Goal: Task Accomplishment & Management: Use online tool/utility

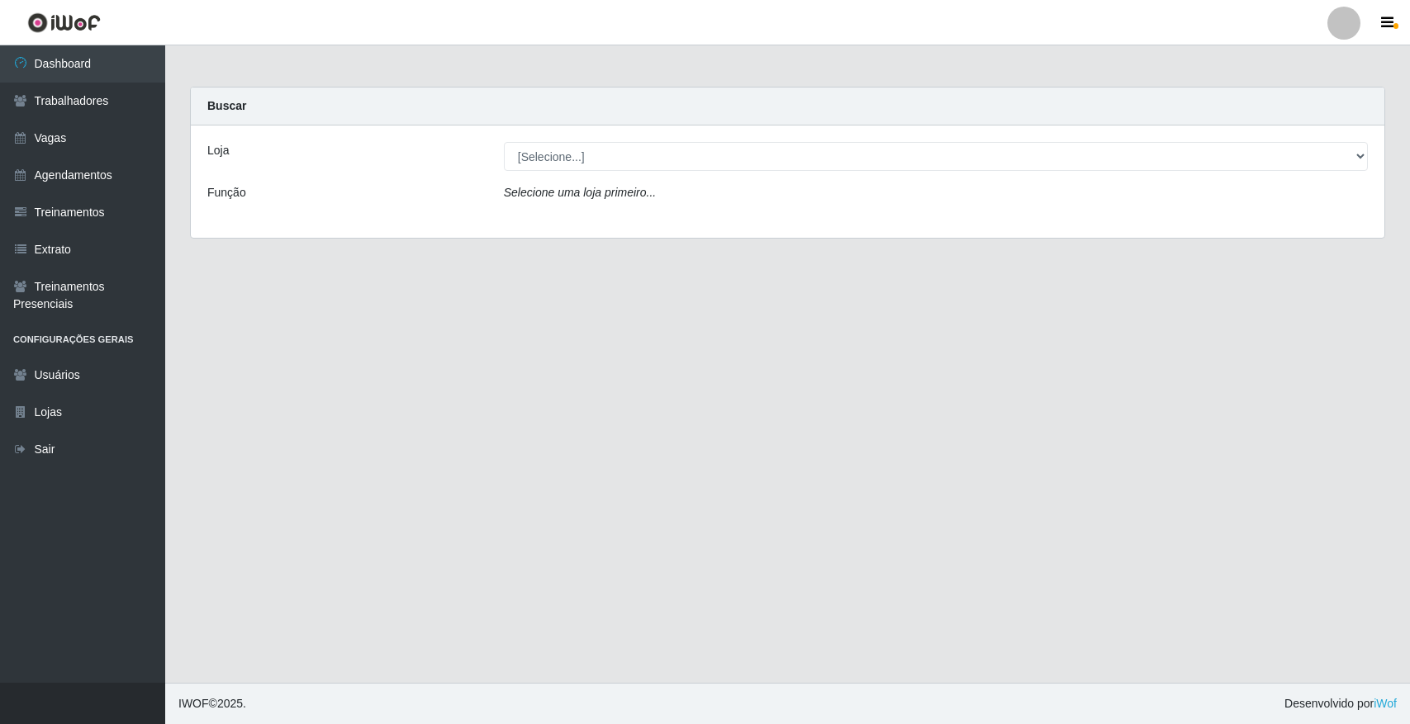
click at [566, 159] on select "[Selecione...] [GEOGRAPHIC_DATA]" at bounding box center [936, 156] width 864 height 29
click at [597, 158] on select "[Selecione...] [GEOGRAPHIC_DATA]" at bounding box center [936, 156] width 864 height 29
click at [622, 225] on div "Loja [Selecione...] Nova República - Pajuçara Função Selecione uma loja primeir…" at bounding box center [787, 182] width 1193 height 112
click at [629, 180] on div "Loja [Selecione...] Nova República - Pajuçara Função Selecione uma loja primeir…" at bounding box center [787, 182] width 1193 height 112
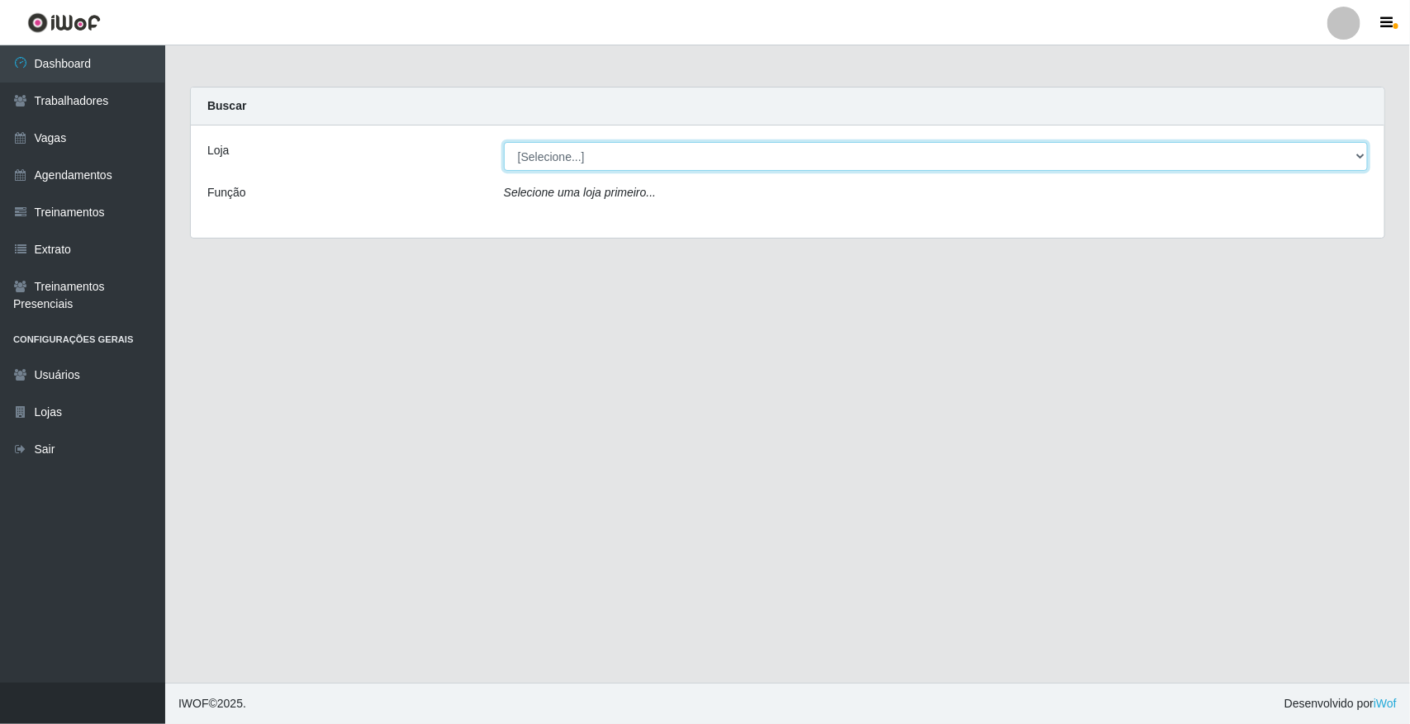
click at [630, 161] on select "[Selecione...] [GEOGRAPHIC_DATA]" at bounding box center [936, 156] width 864 height 29
select select "65"
click at [504, 142] on select "[Selecione...] [GEOGRAPHIC_DATA]" at bounding box center [936, 156] width 864 height 29
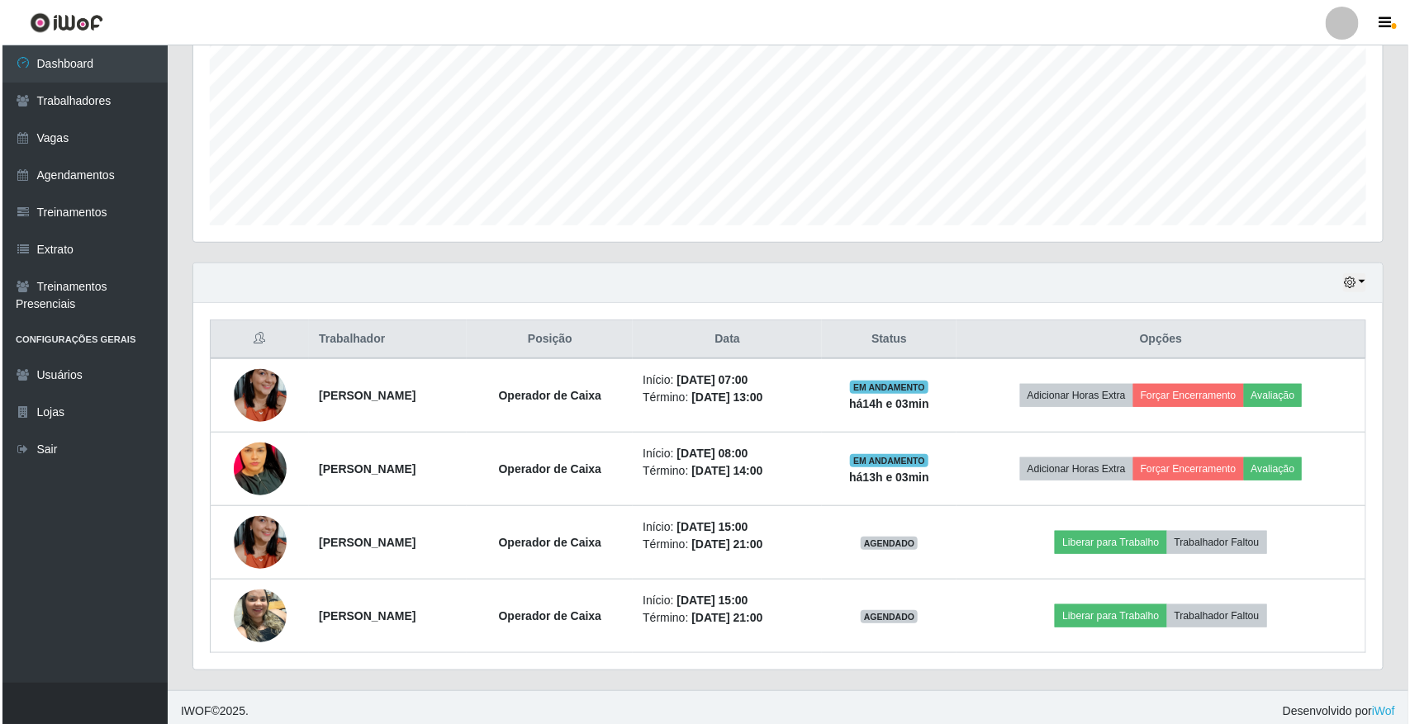
scroll to position [374, 0]
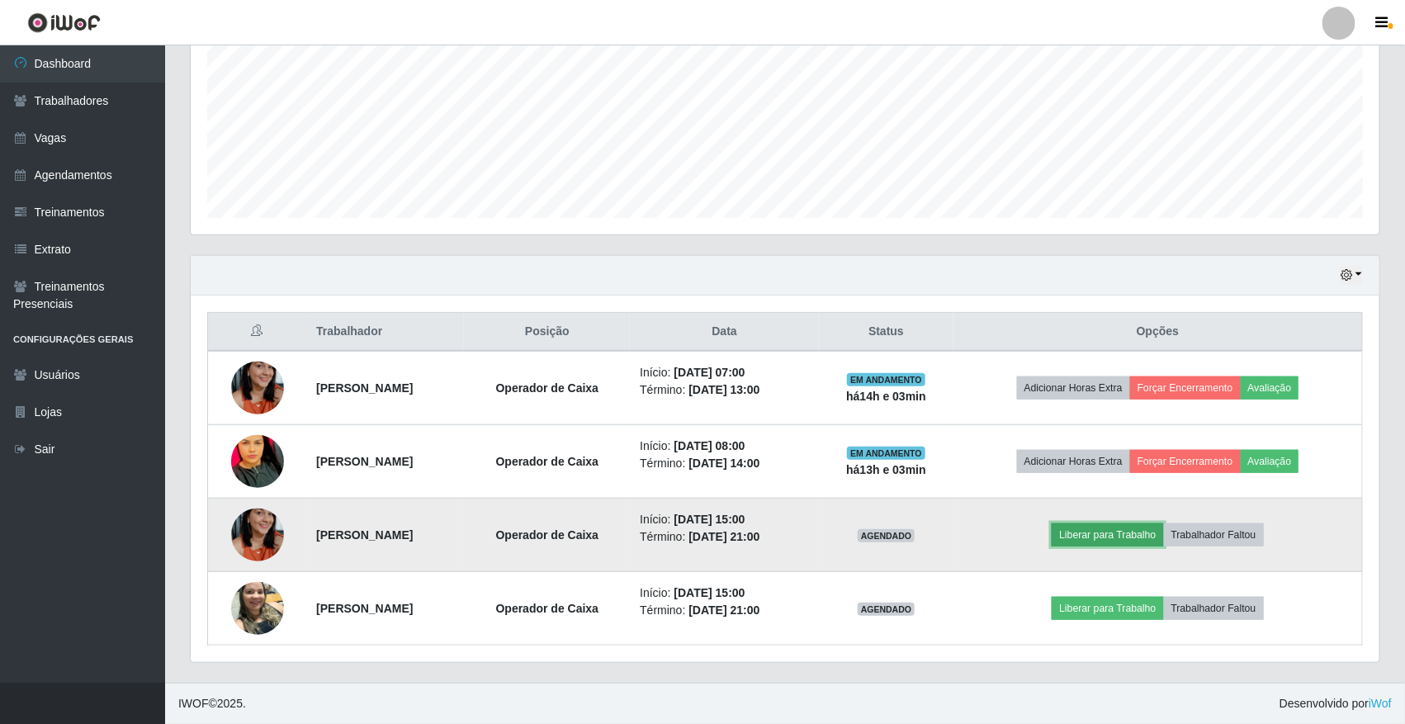
click at [1163, 541] on button "Liberar para Trabalho" at bounding box center [1107, 535] width 111 height 23
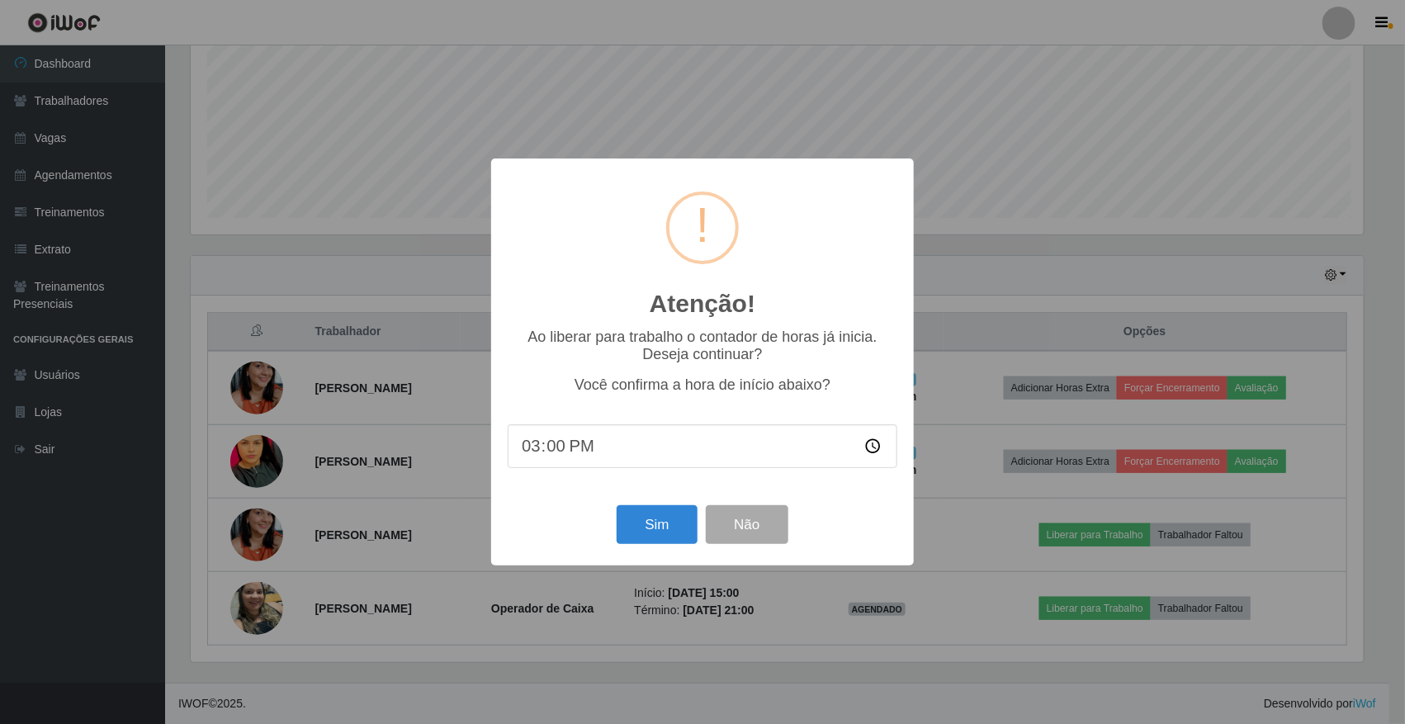
scroll to position [344, 1177]
click at [682, 523] on button "Sim" at bounding box center [659, 524] width 80 height 39
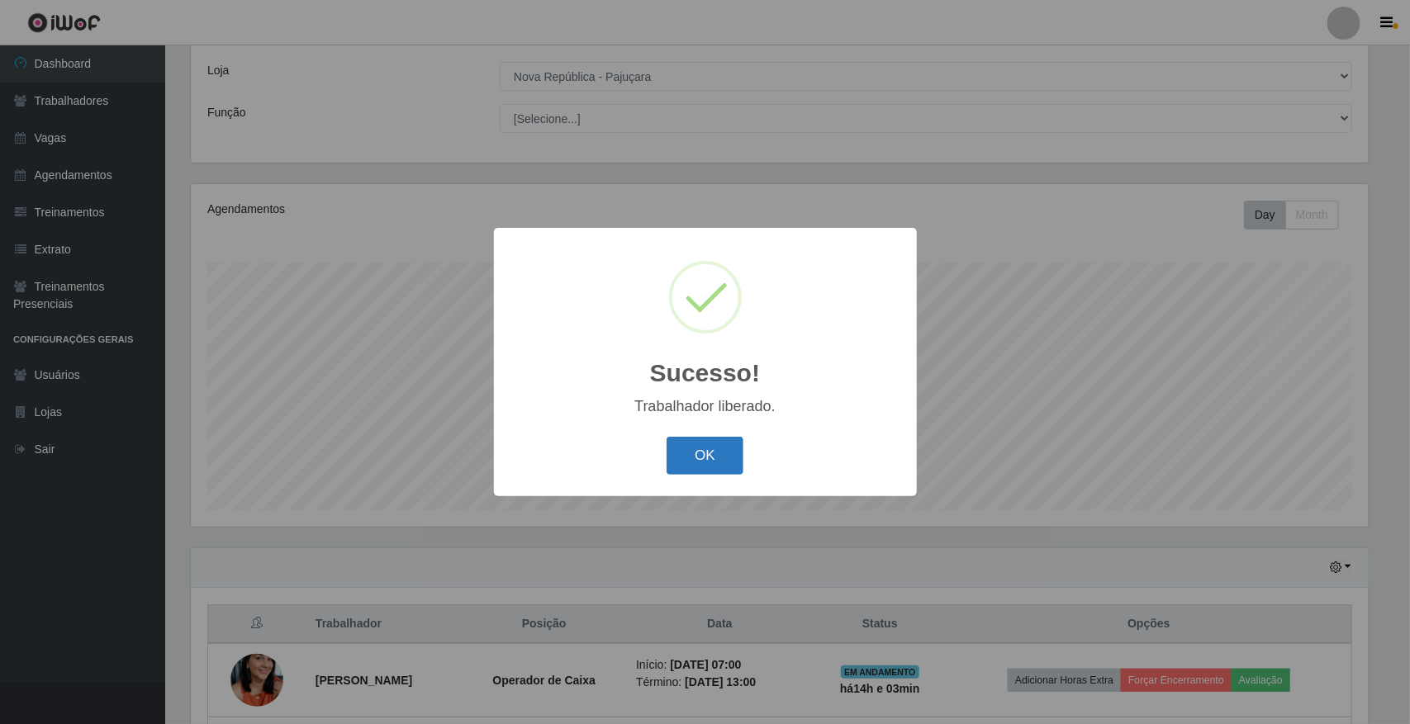
click at [713, 465] on button "OK" at bounding box center [704, 456] width 77 height 39
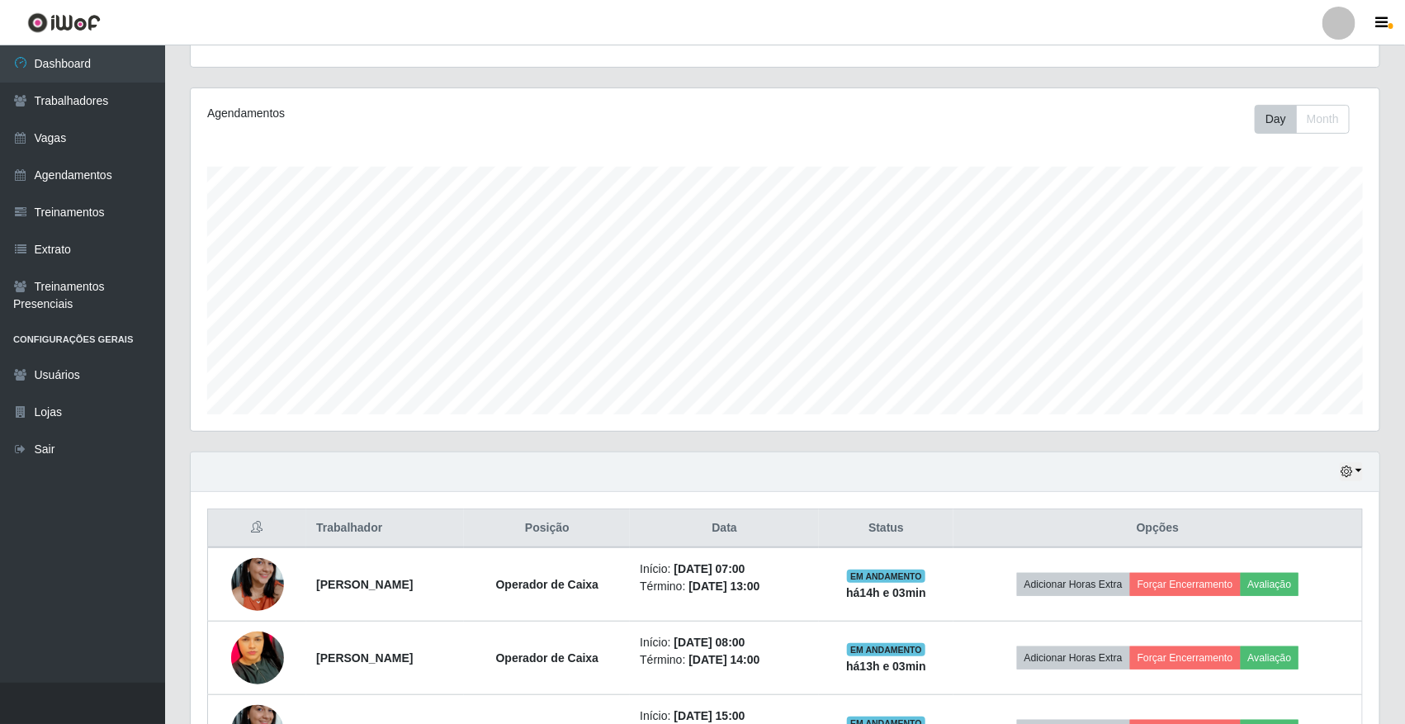
scroll to position [374, 0]
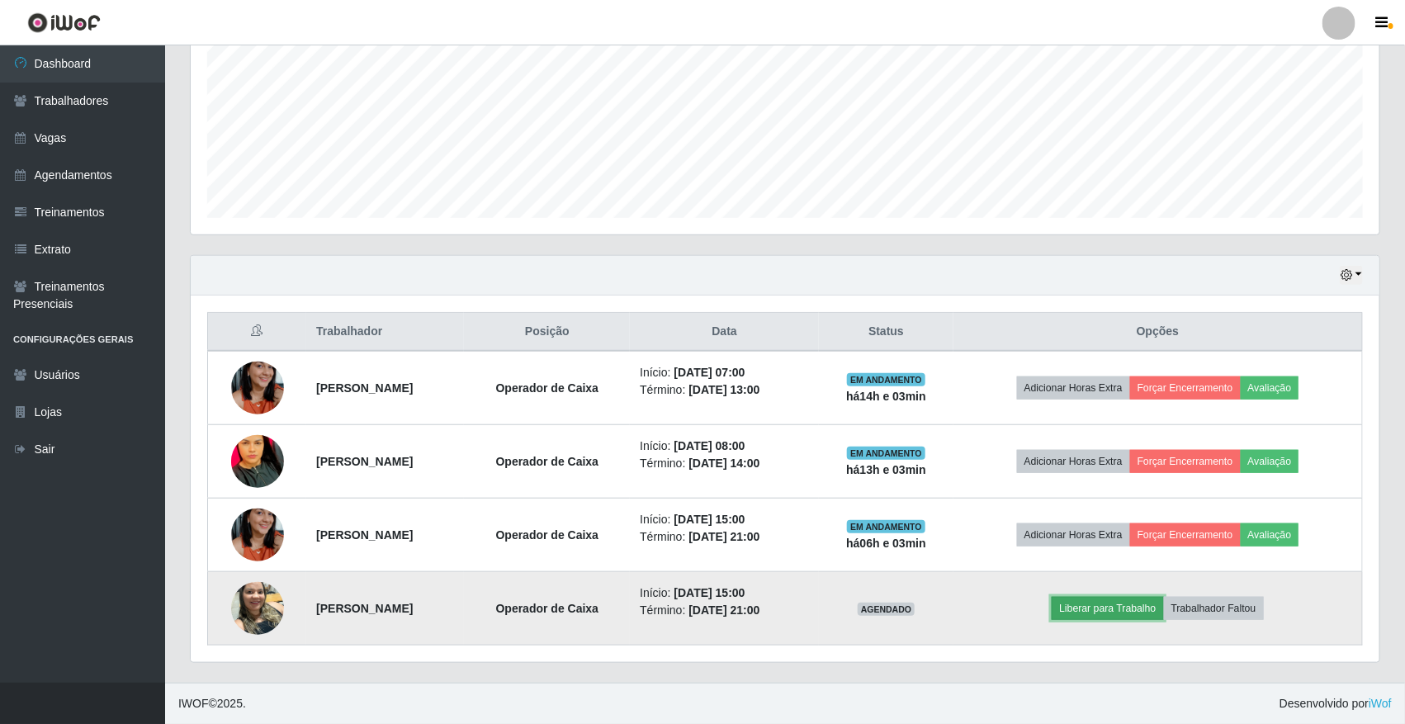
click at [1144, 597] on button "Liberar para Trabalho" at bounding box center [1107, 608] width 111 height 23
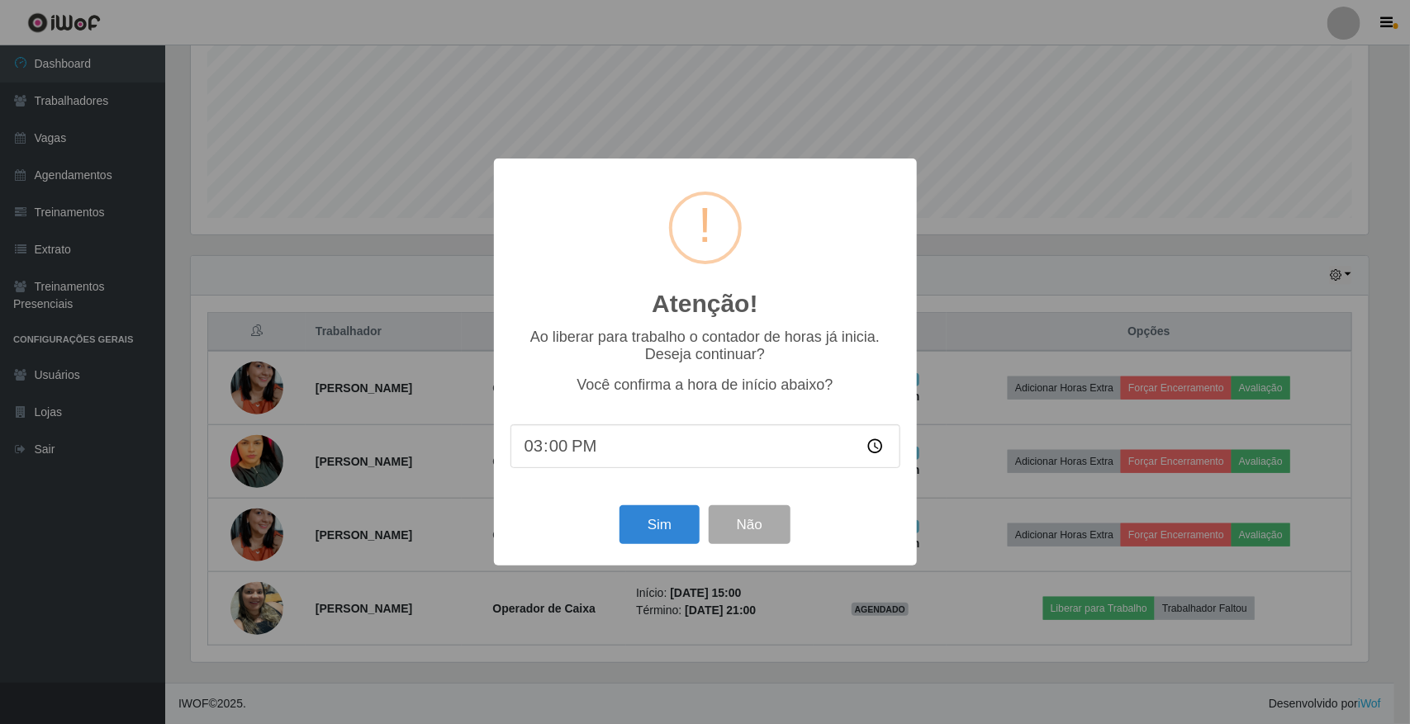
click at [655, 553] on div "Atenção! × Ao liberar para trabalho o contador de horas já inicia. Deseja conti…" at bounding box center [705, 362] width 423 height 406
click at [656, 544] on button "Sim" at bounding box center [659, 524] width 80 height 39
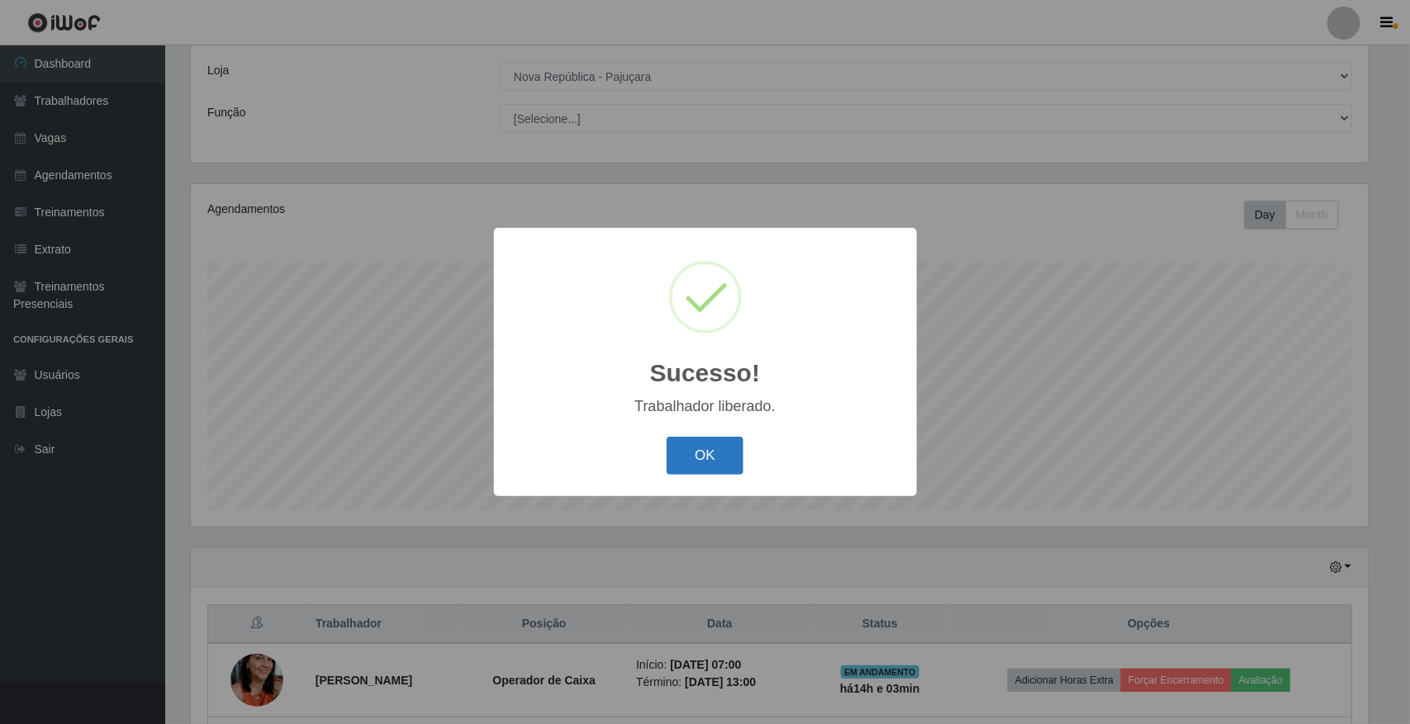
click at [688, 464] on button "OK" at bounding box center [704, 456] width 77 height 39
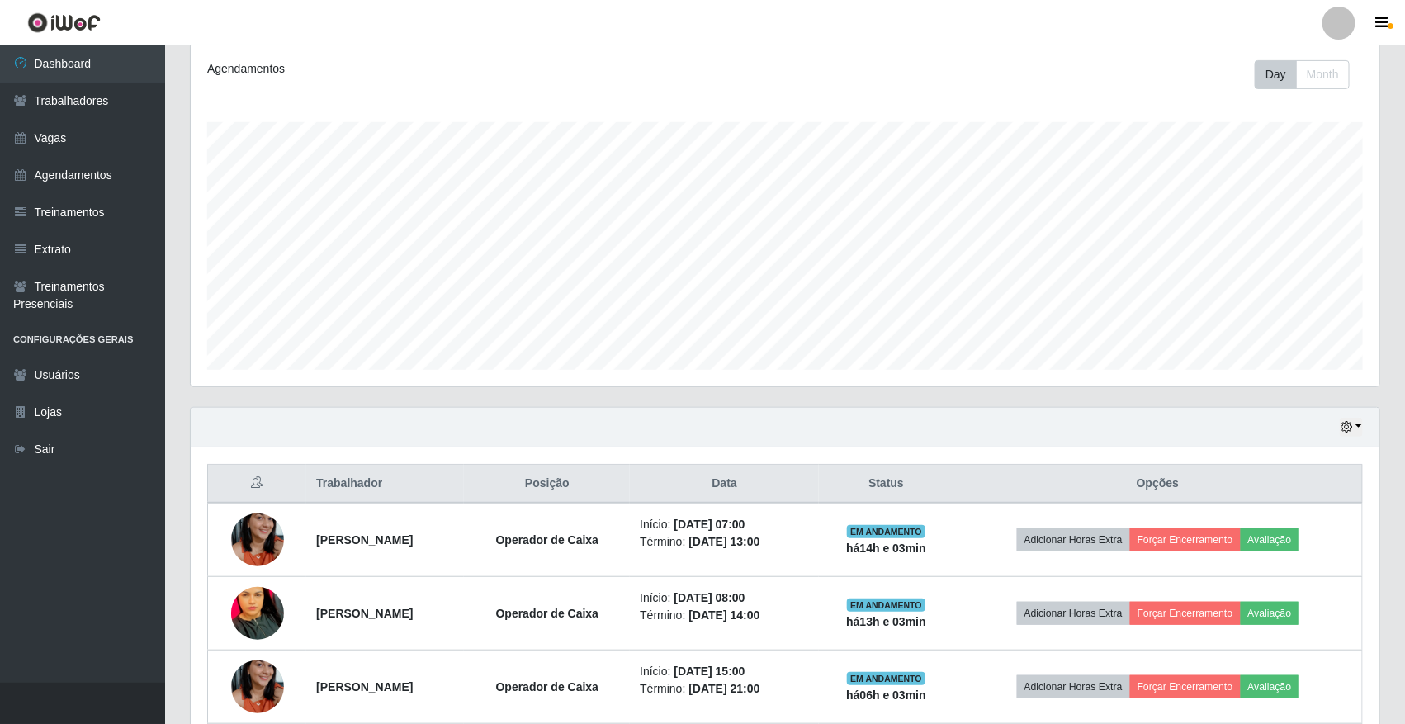
scroll to position [374, 0]
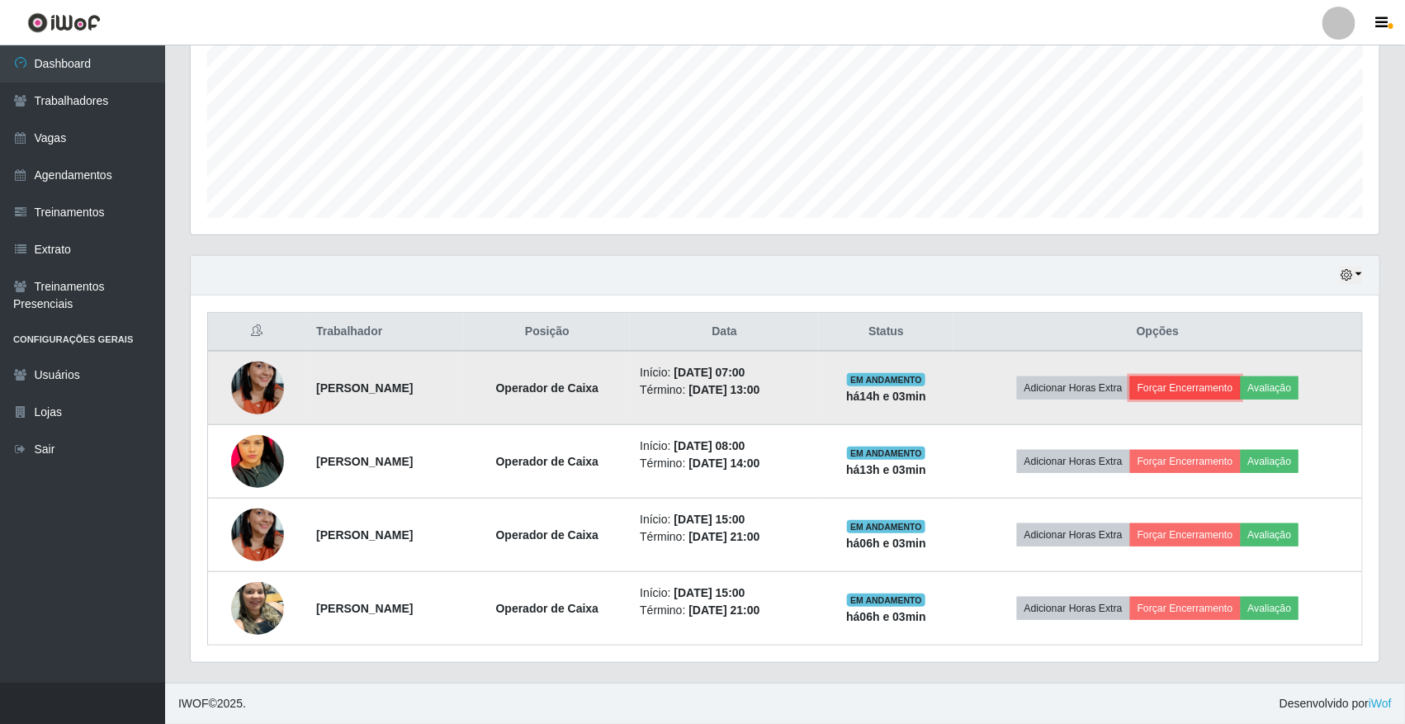
click at [1207, 378] on button "Forçar Encerramento" at bounding box center [1185, 388] width 111 height 23
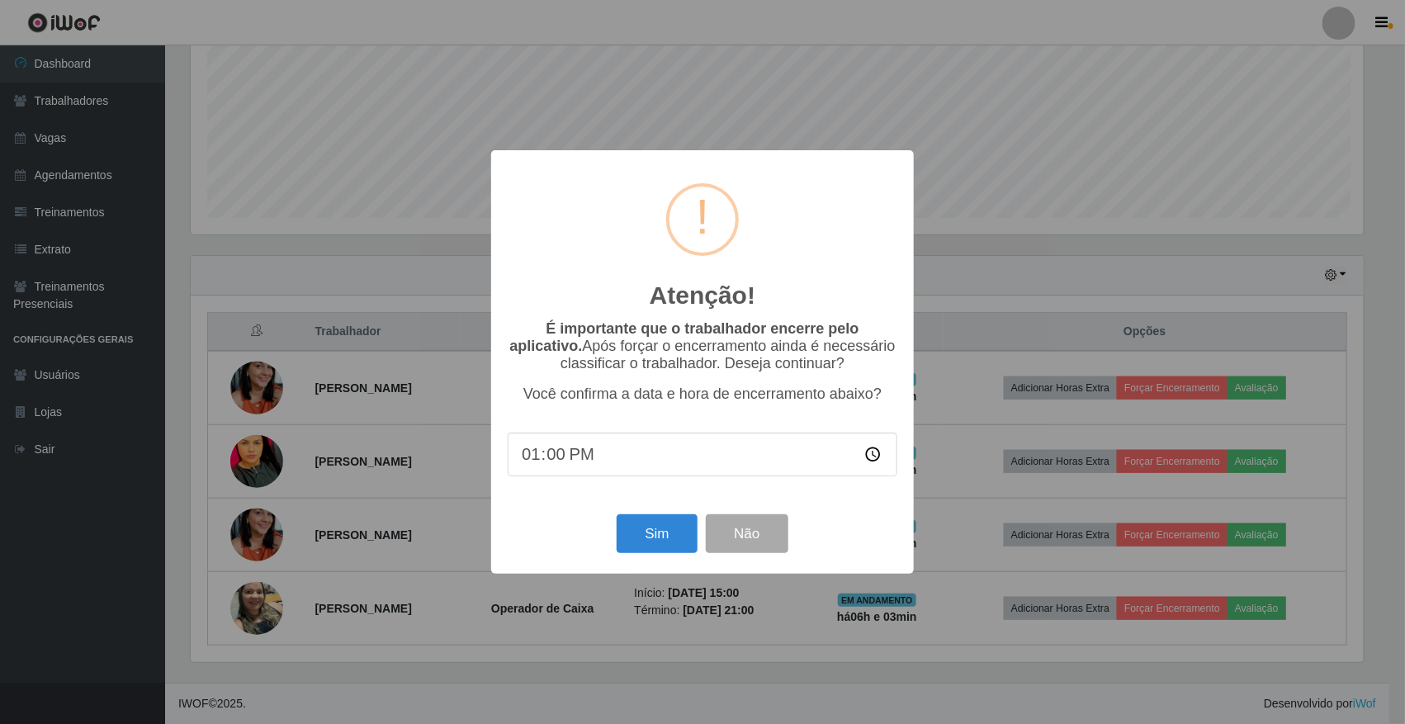
scroll to position [344, 1177]
click at [687, 524] on button "Sim" at bounding box center [659, 533] width 80 height 39
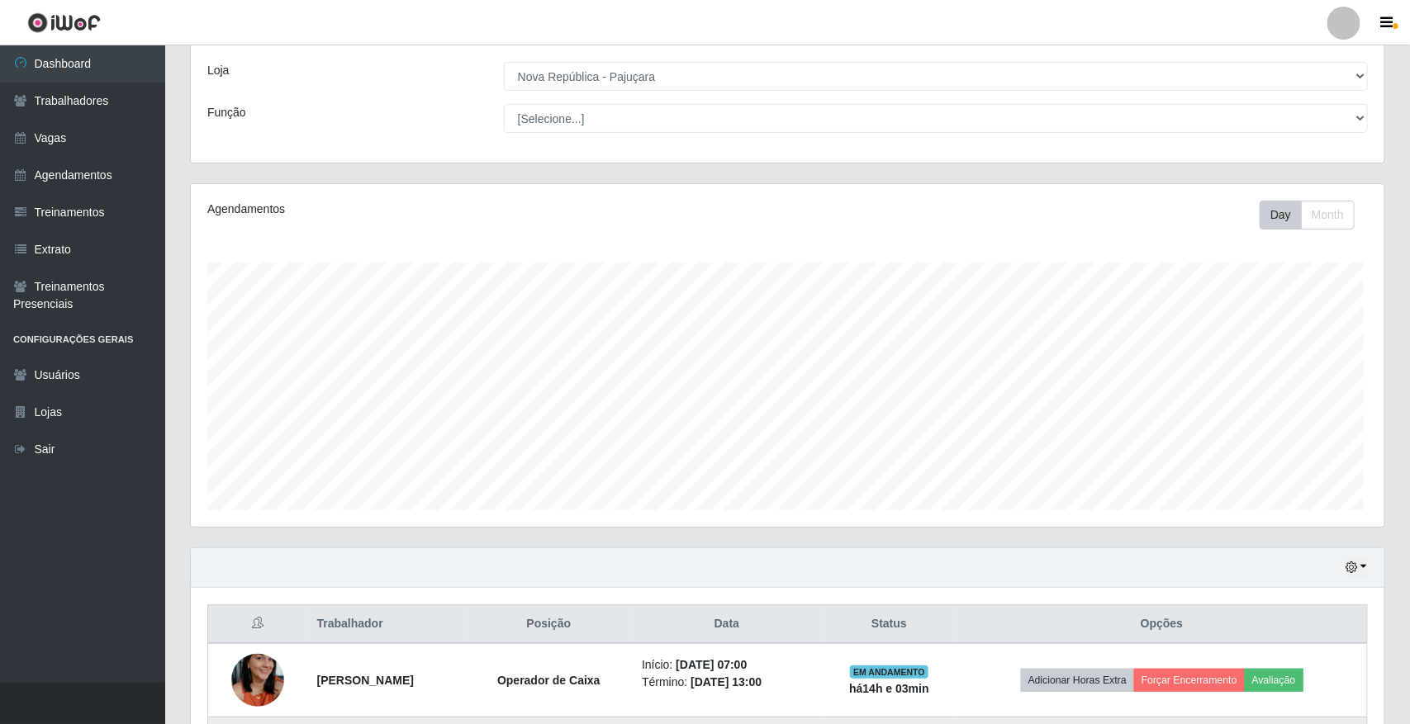
scroll to position [0, 0]
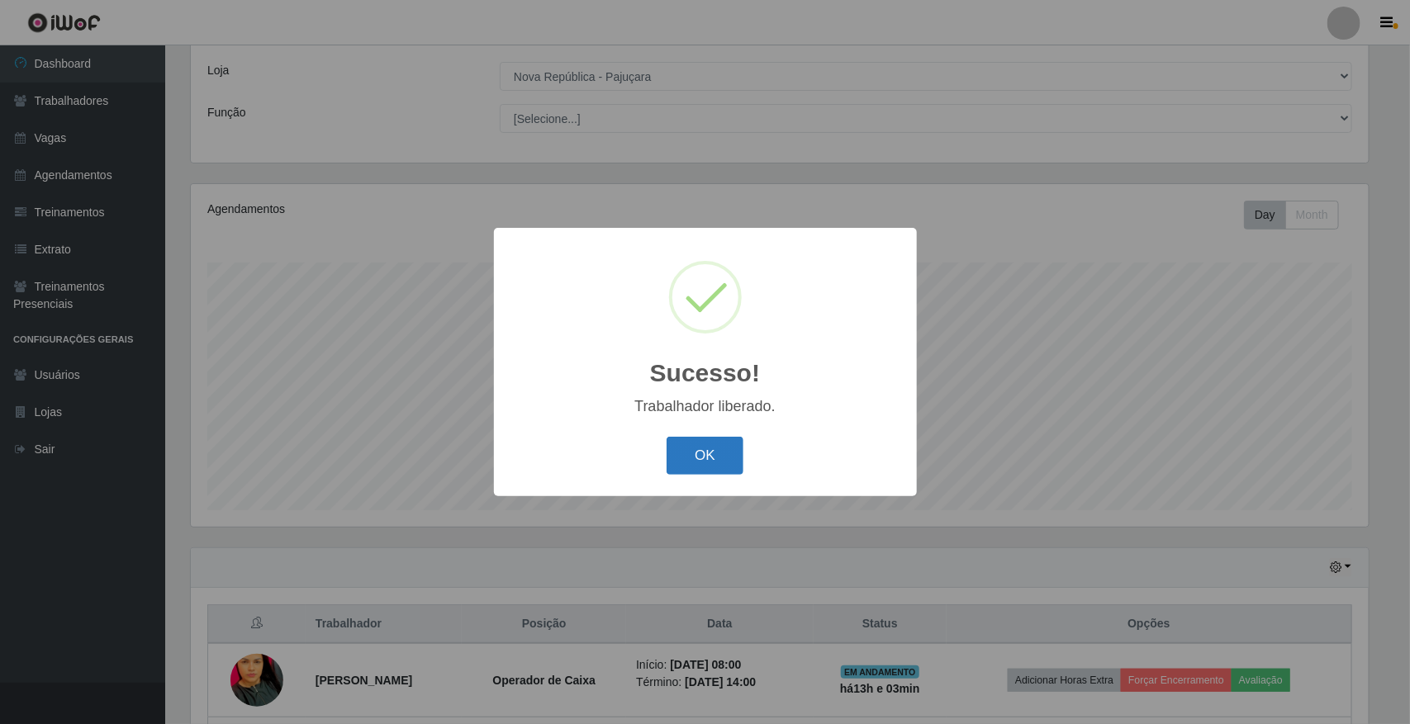
click at [688, 454] on button "OK" at bounding box center [704, 456] width 77 height 39
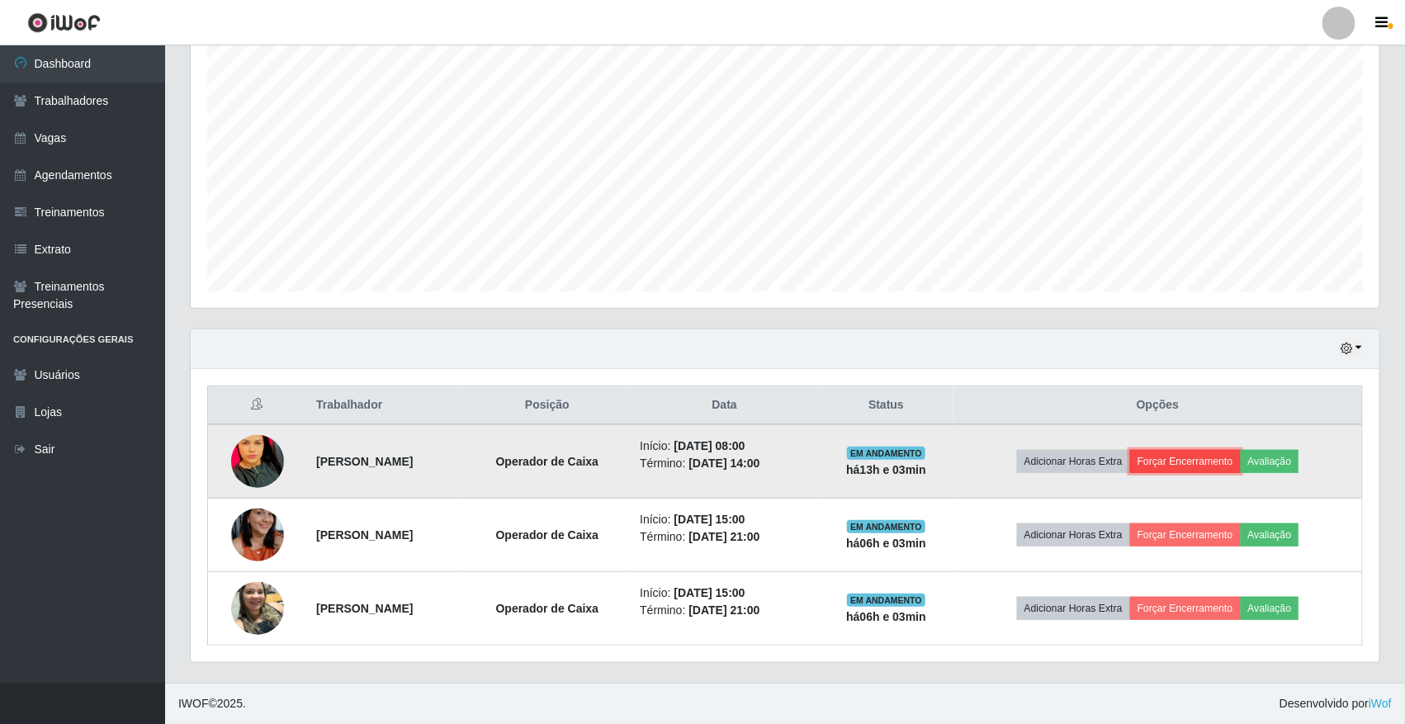
click at [1216, 455] on button "Forçar Encerramento" at bounding box center [1185, 461] width 111 height 23
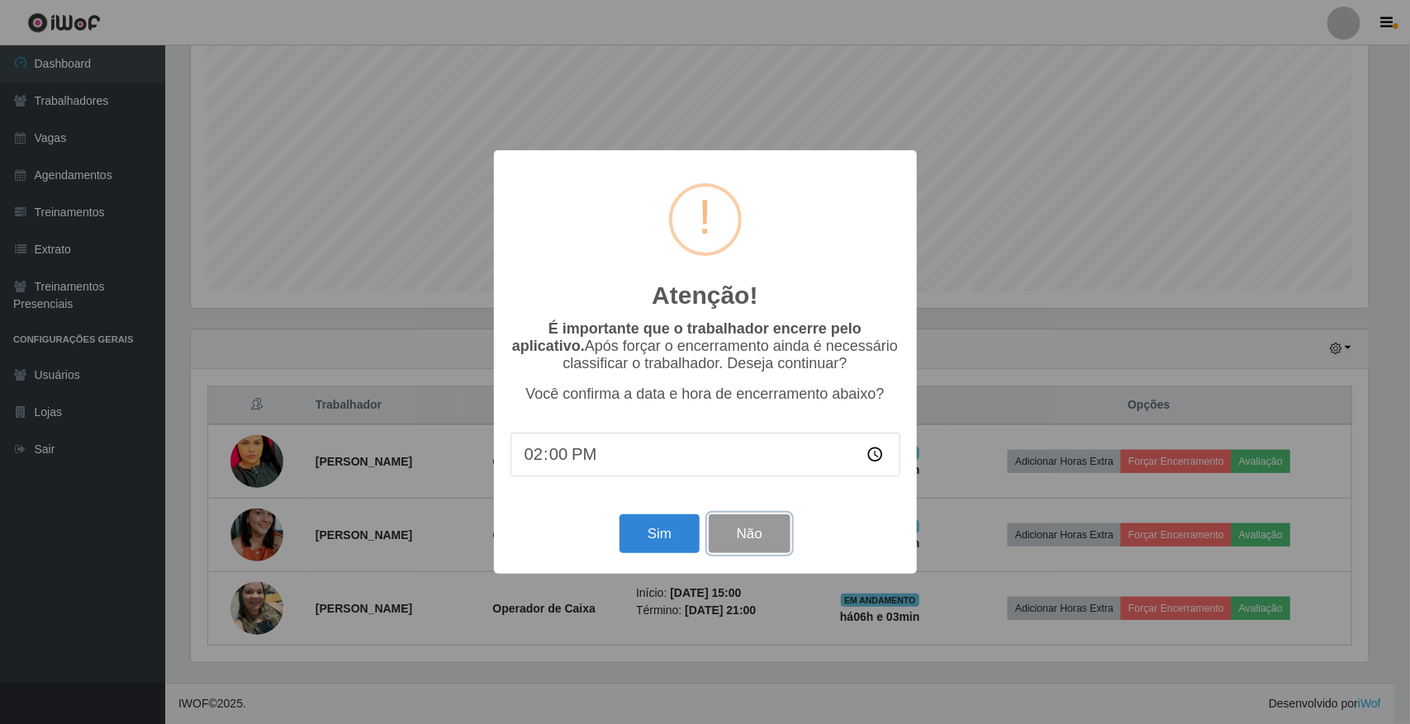
click at [708, 531] on button "Não" at bounding box center [749, 533] width 82 height 39
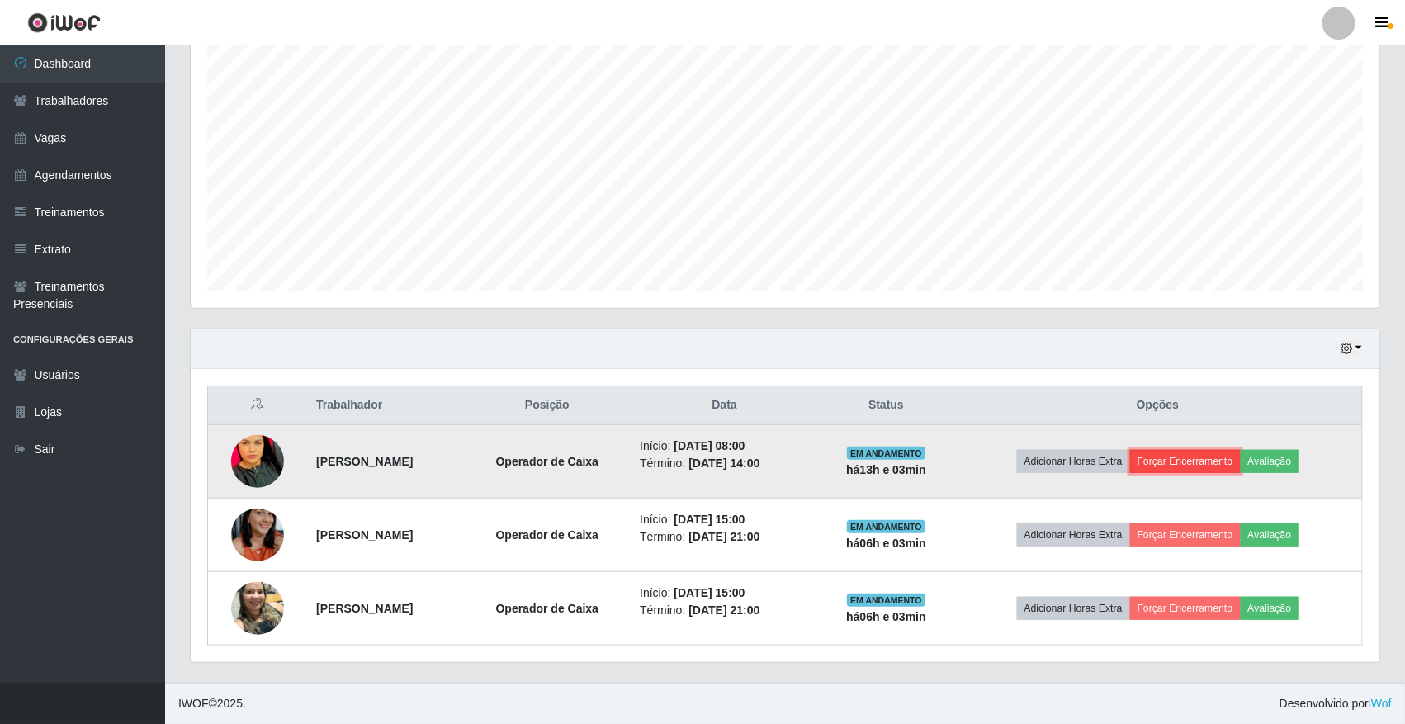
click at [1197, 465] on button "Forçar Encerramento" at bounding box center [1185, 461] width 111 height 23
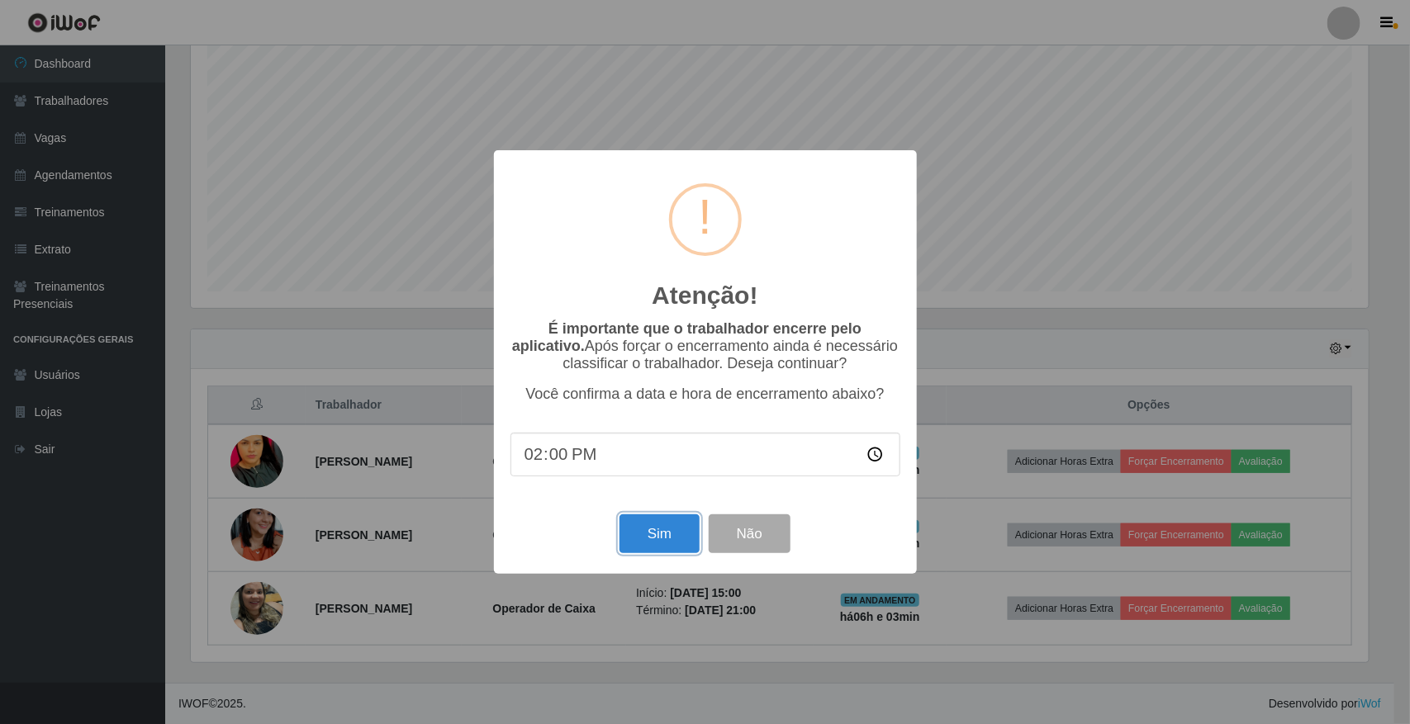
drag, startPoint x: 658, startPoint y: 542, endPoint x: 669, endPoint y: 542, distance: 10.7
click at [658, 541] on button "Sim" at bounding box center [659, 533] width 80 height 39
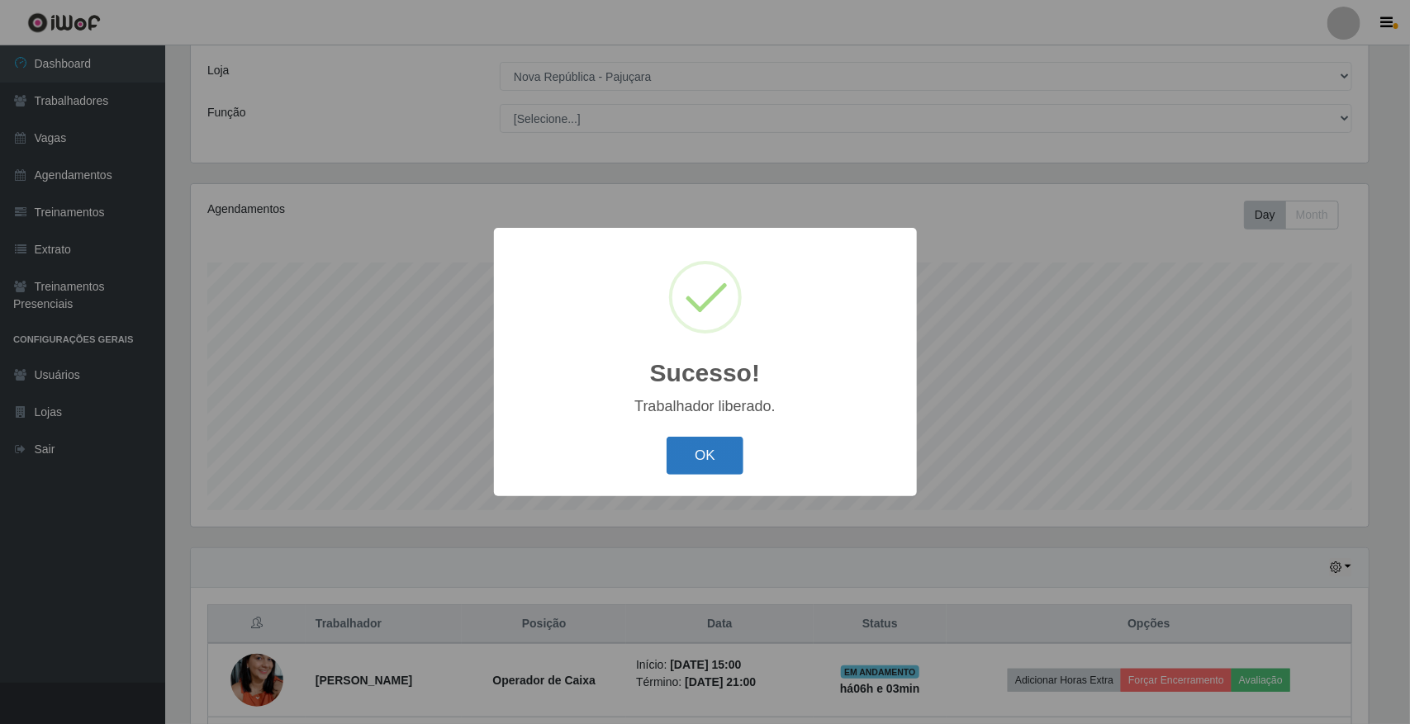
click at [725, 444] on button "OK" at bounding box center [704, 456] width 77 height 39
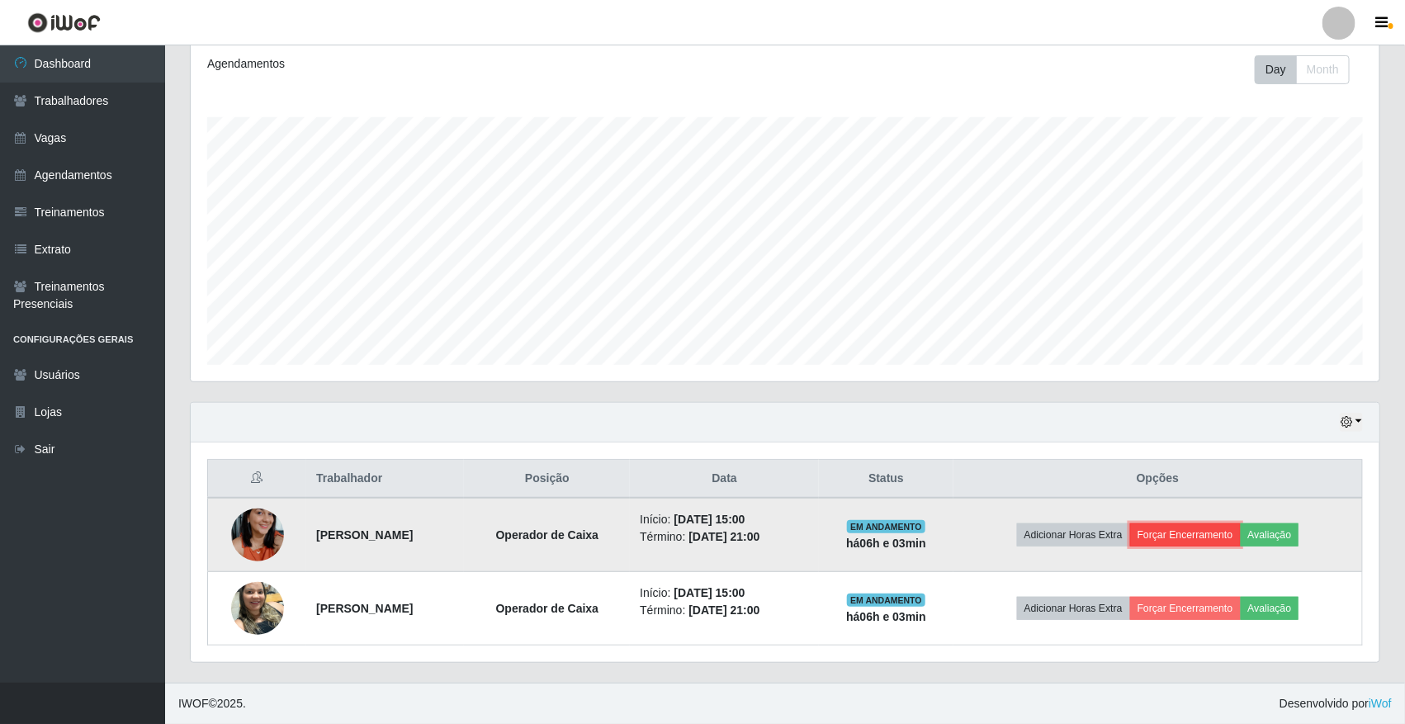
click at [1215, 526] on button "Forçar Encerramento" at bounding box center [1185, 535] width 111 height 23
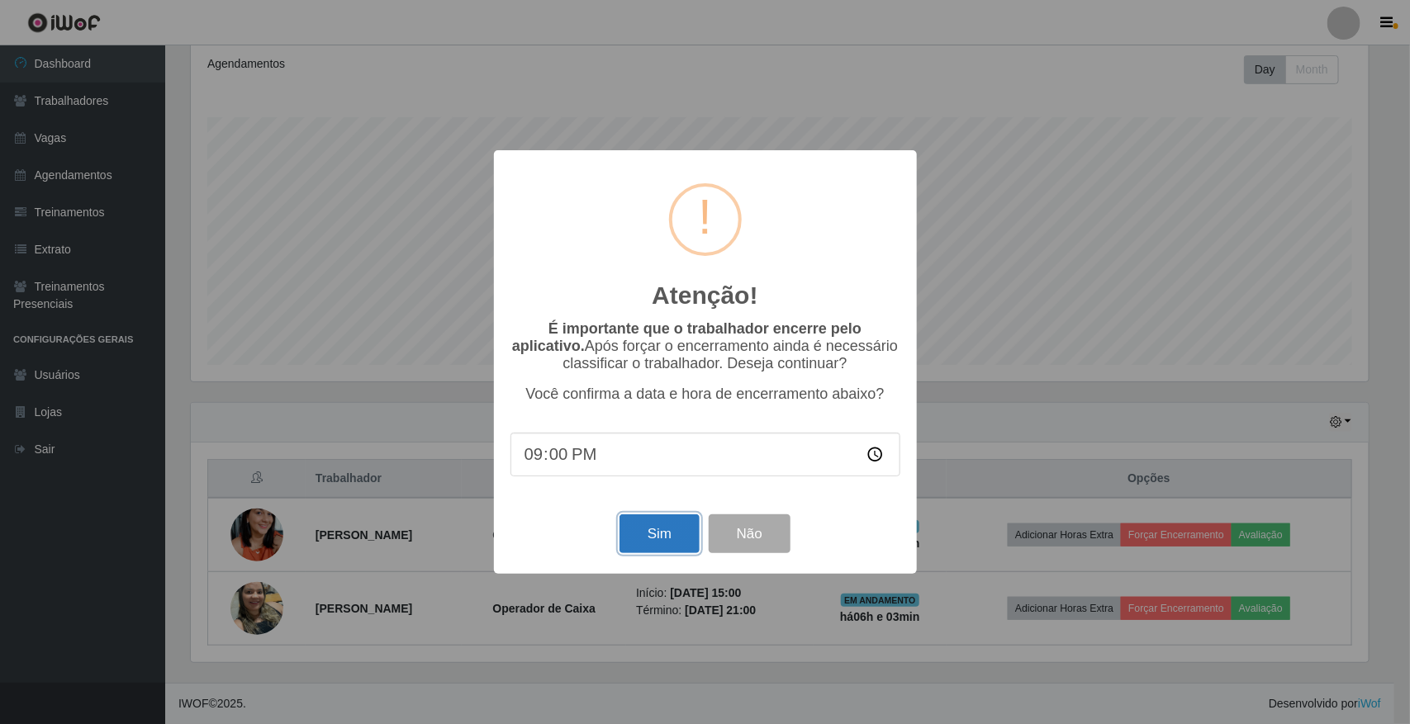
click at [666, 545] on button "Sim" at bounding box center [659, 533] width 80 height 39
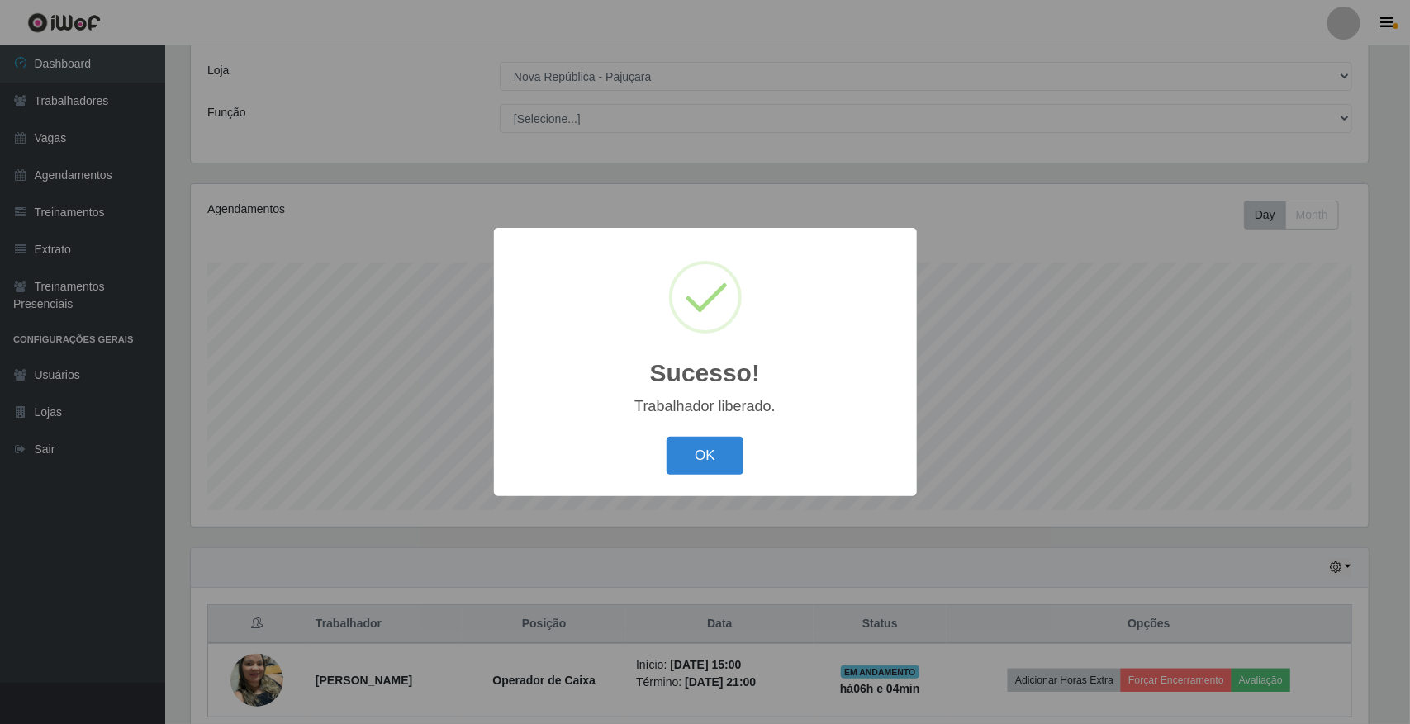
click at [695, 488] on div "Sucesso! × Trabalhador liberado. OK Cancel" at bounding box center [705, 362] width 423 height 268
click at [733, 457] on button "OK" at bounding box center [704, 456] width 77 height 39
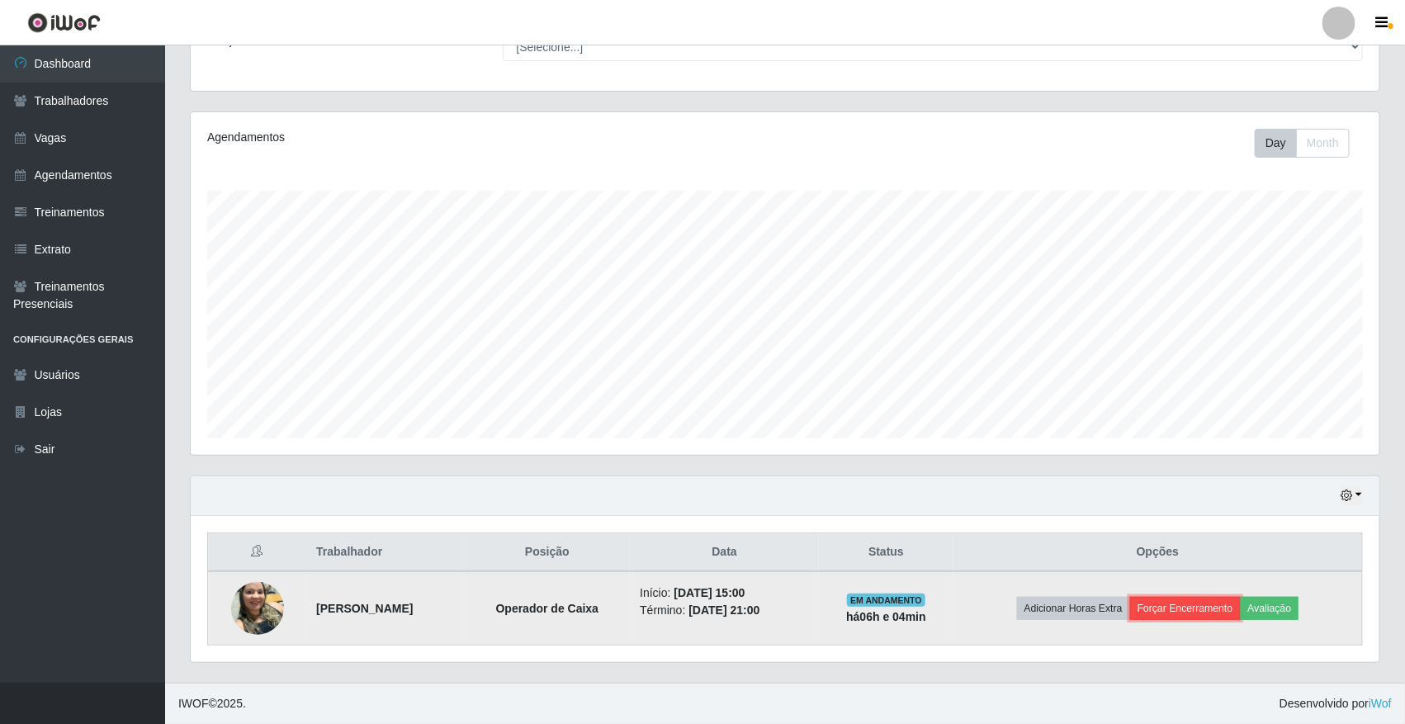
click at [1199, 604] on button "Forçar Encerramento" at bounding box center [1185, 608] width 111 height 23
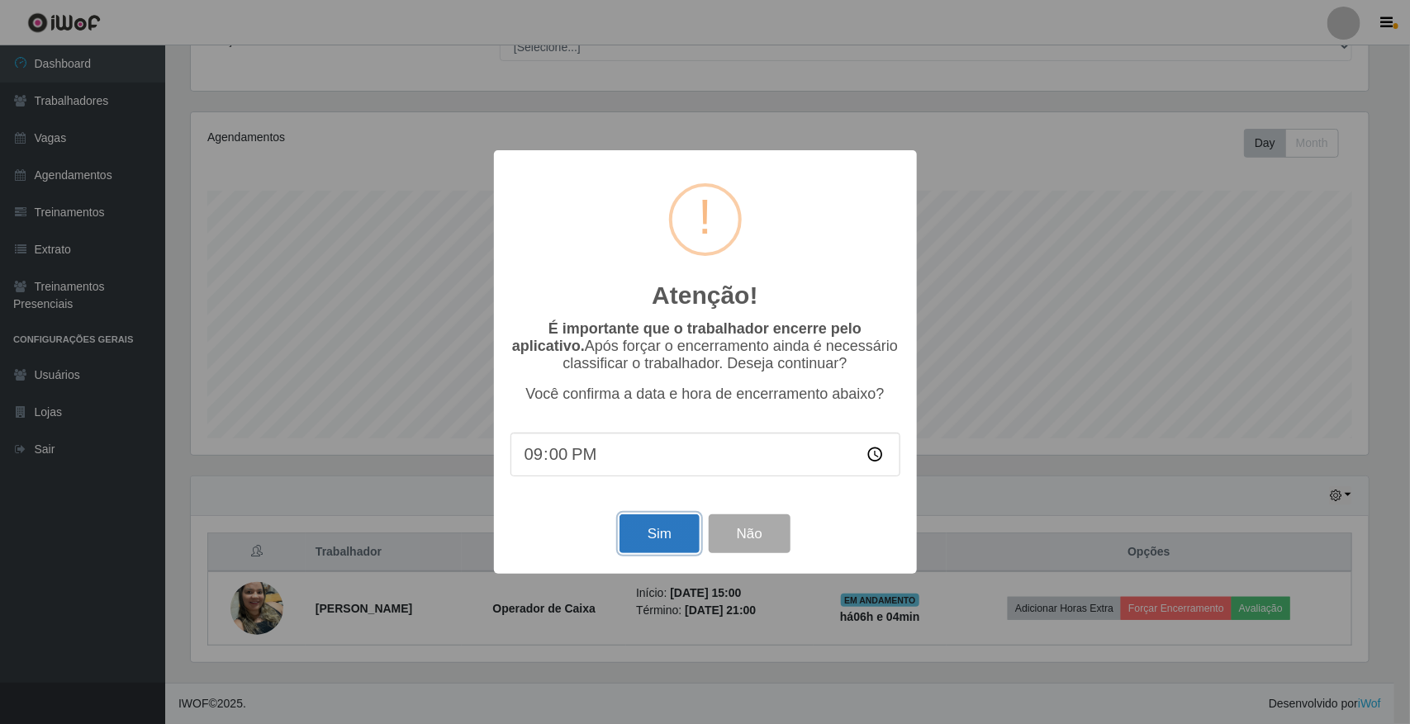
click at [675, 527] on button "Sim" at bounding box center [659, 533] width 80 height 39
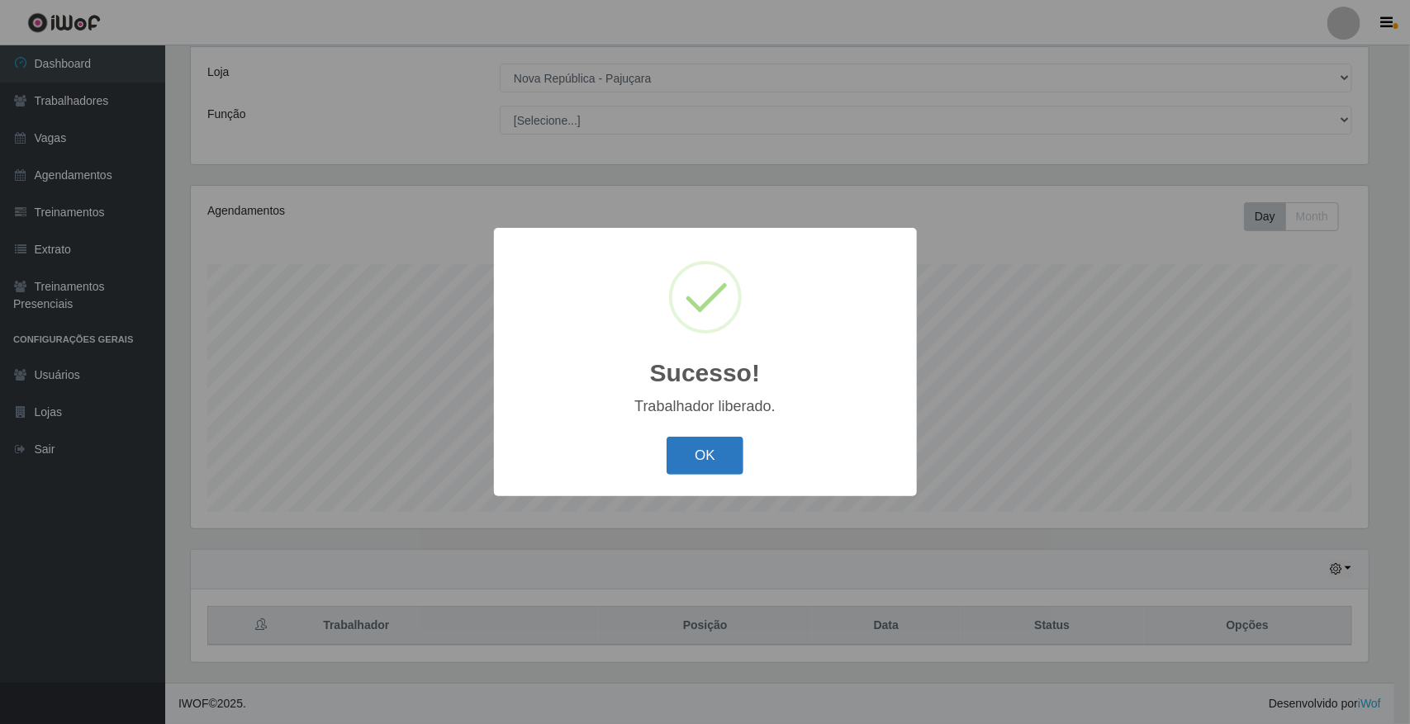
click at [736, 452] on button "OK" at bounding box center [704, 456] width 77 height 39
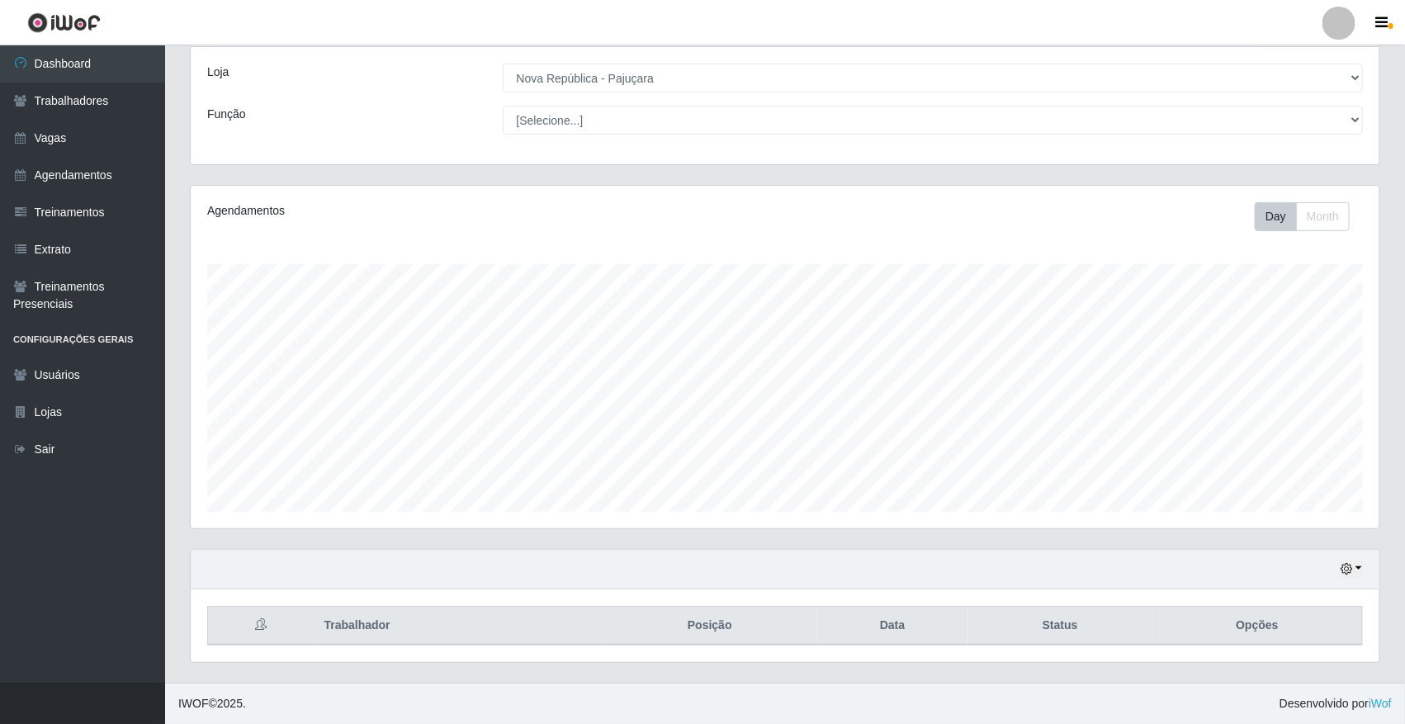
click at [1338, 575] on div "Hoje 1 dia 3 dias 1 Semana Não encerrados" at bounding box center [785, 570] width 1189 height 40
click at [1343, 571] on icon "button" at bounding box center [1347, 569] width 12 height 12
click at [1272, 450] on button "1 dia" at bounding box center [1296, 437] width 130 height 35
